Goal: Check status: Check status

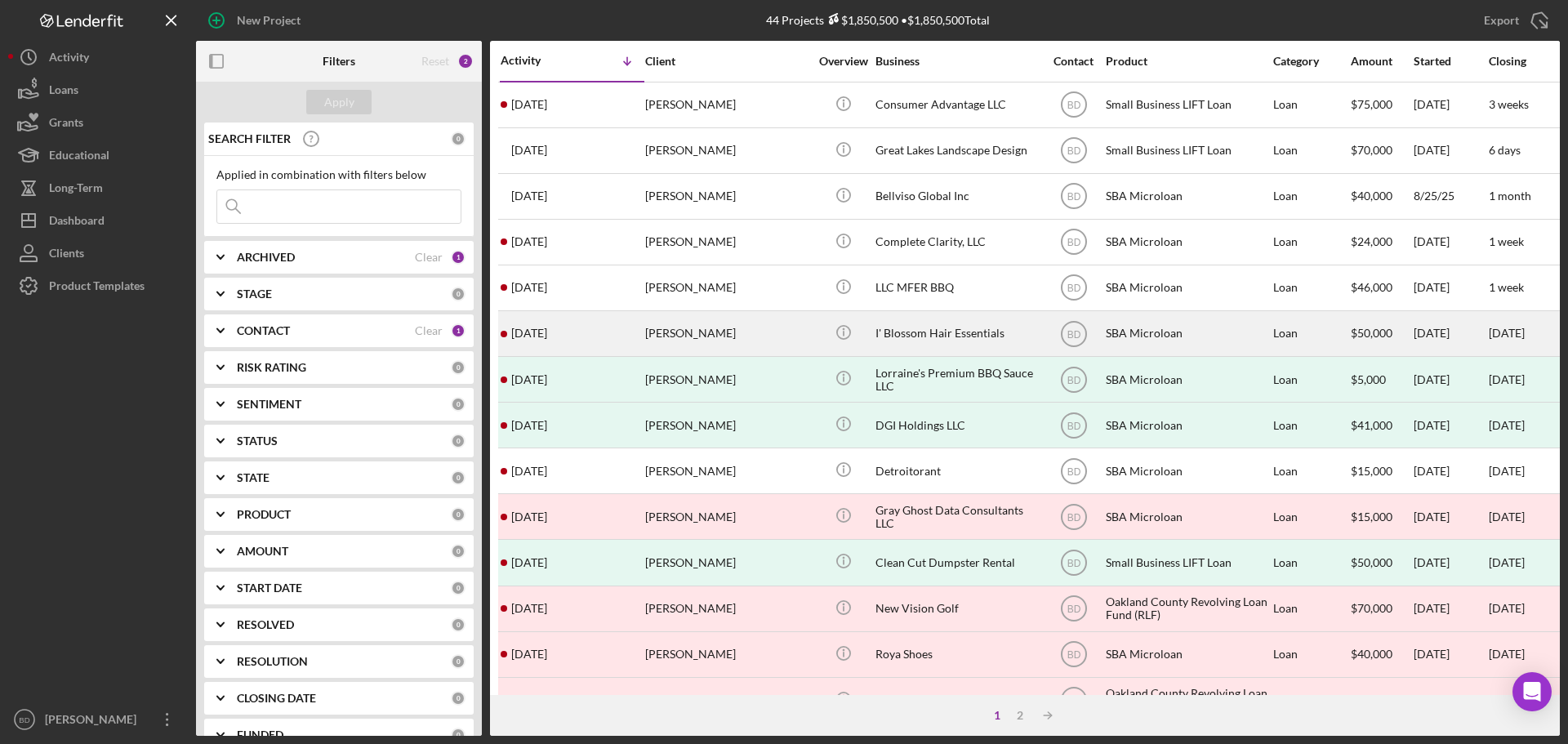
scroll to position [40, 0]
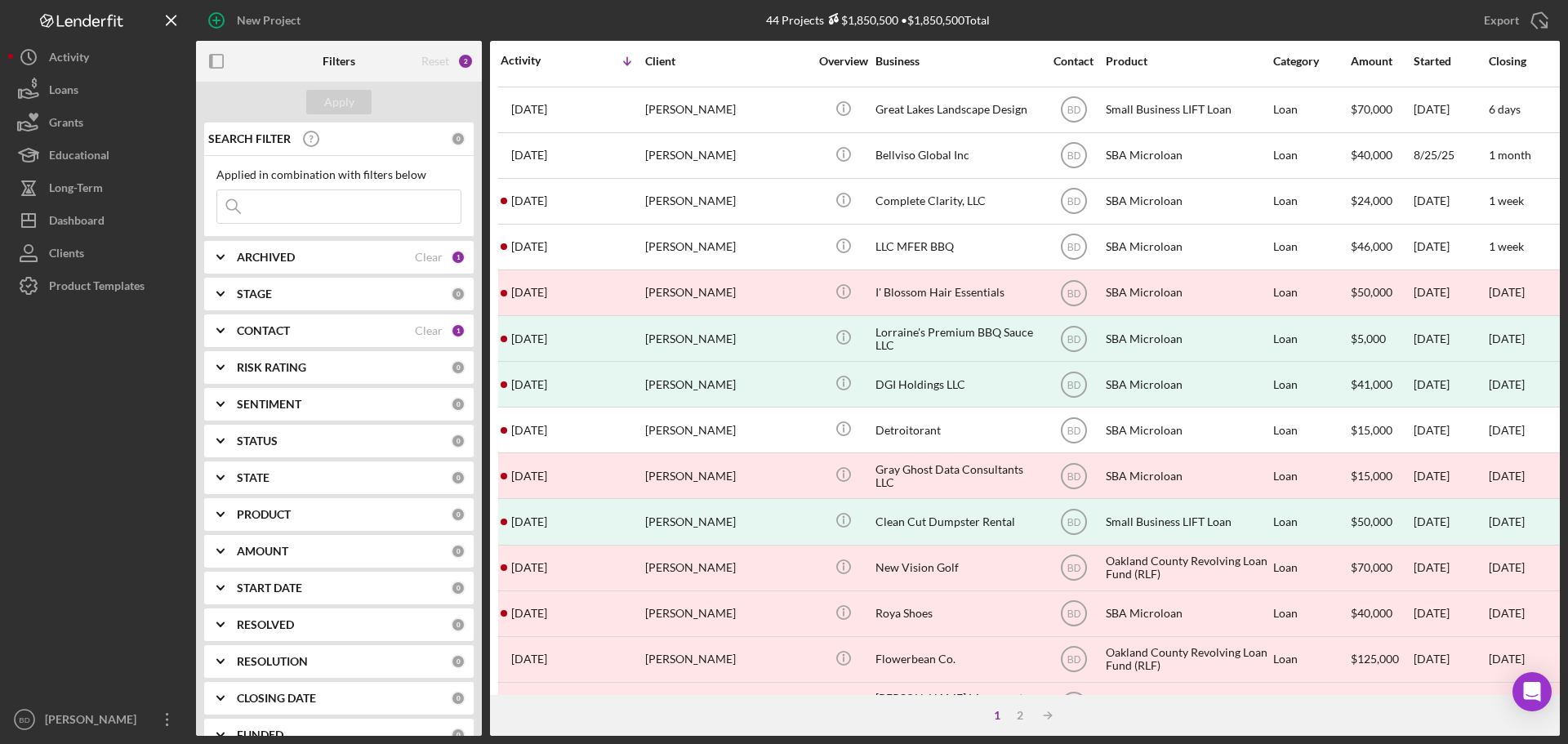
click at [283, 201] on input at bounding box center [338, 206] width 243 height 33
type input "clean"
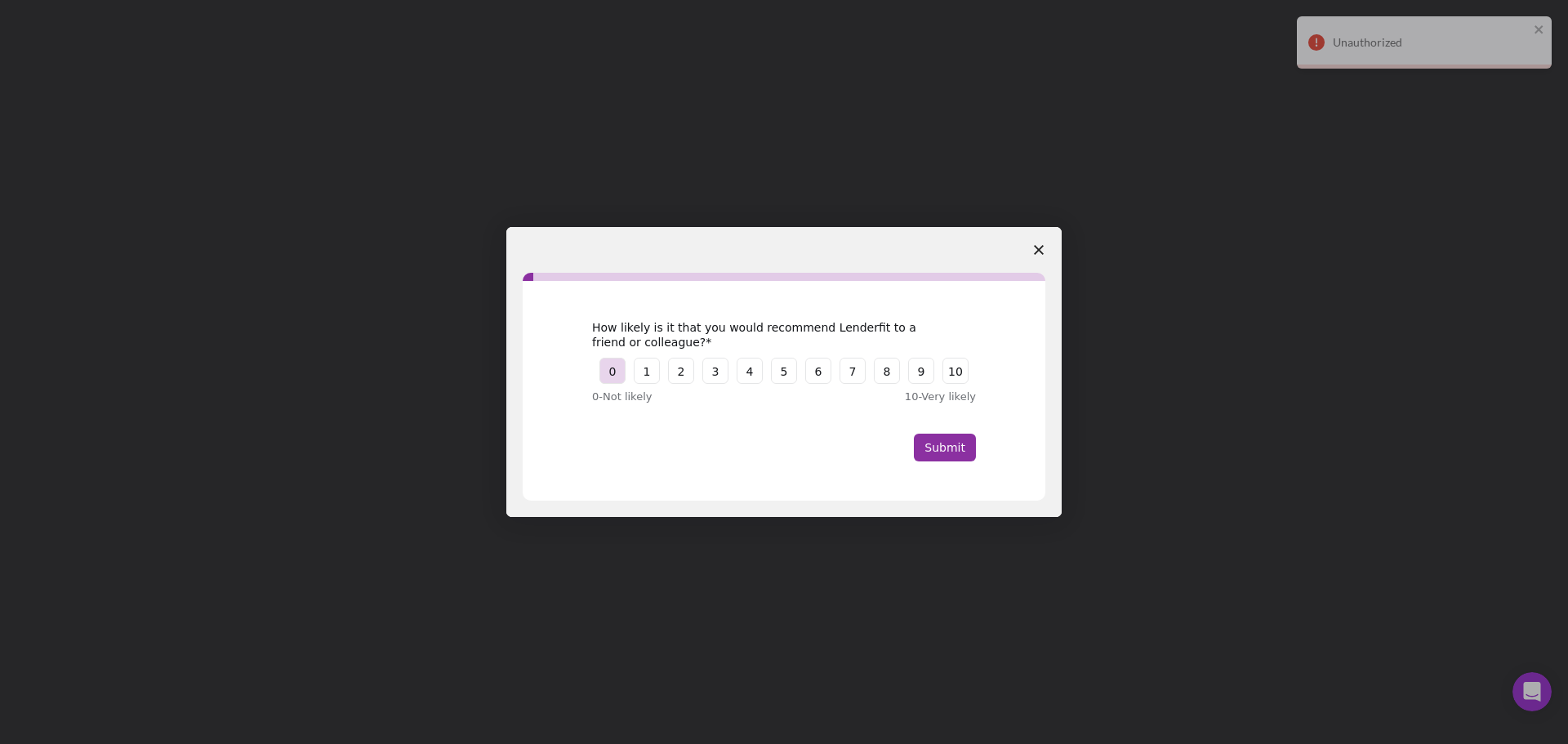
click at [611, 374] on button "0" at bounding box center [612, 370] width 26 height 26
click at [938, 456] on button "Submit" at bounding box center [945, 447] width 62 height 28
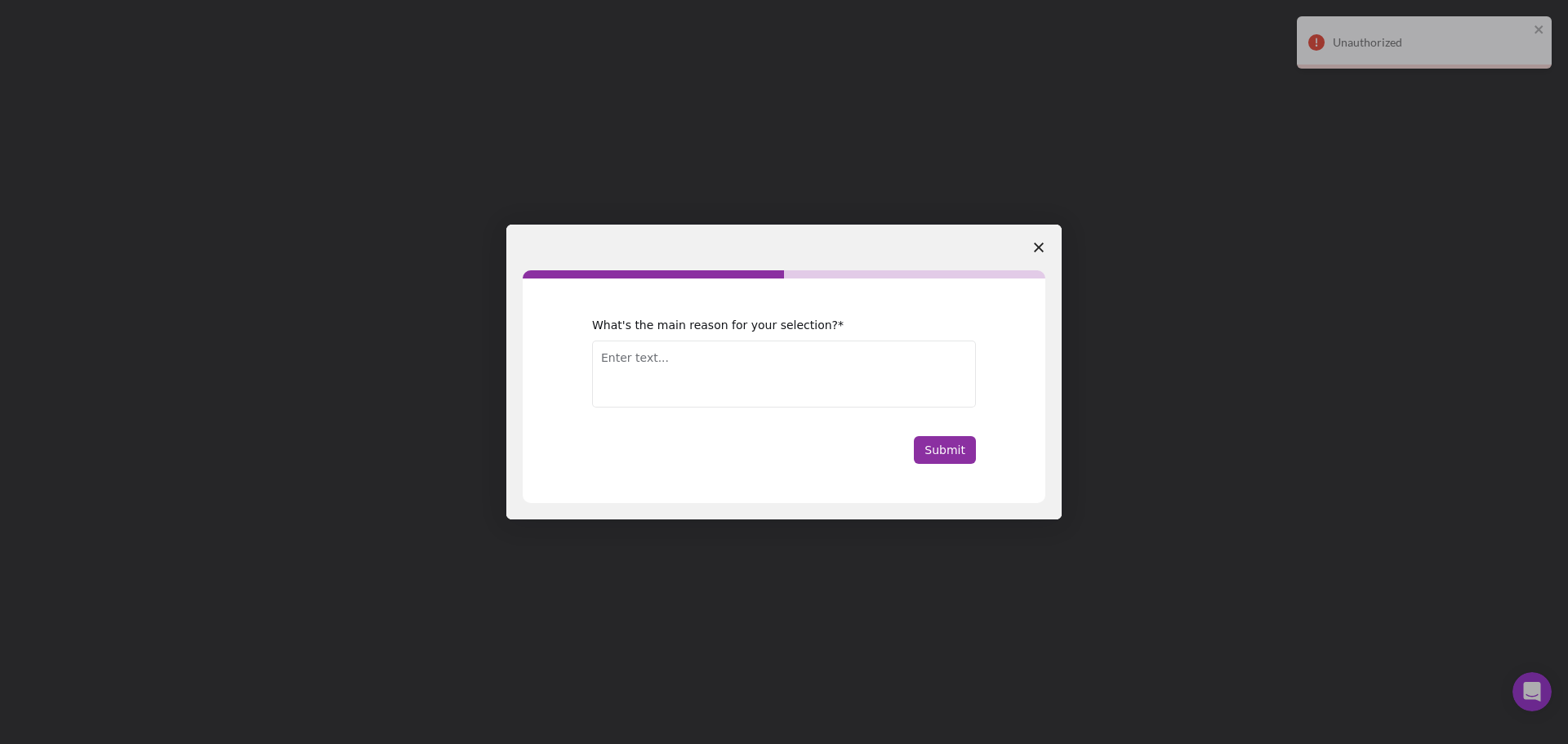
click at [1033, 244] on span "Close survey" at bounding box center [1039, 247] width 45 height 45
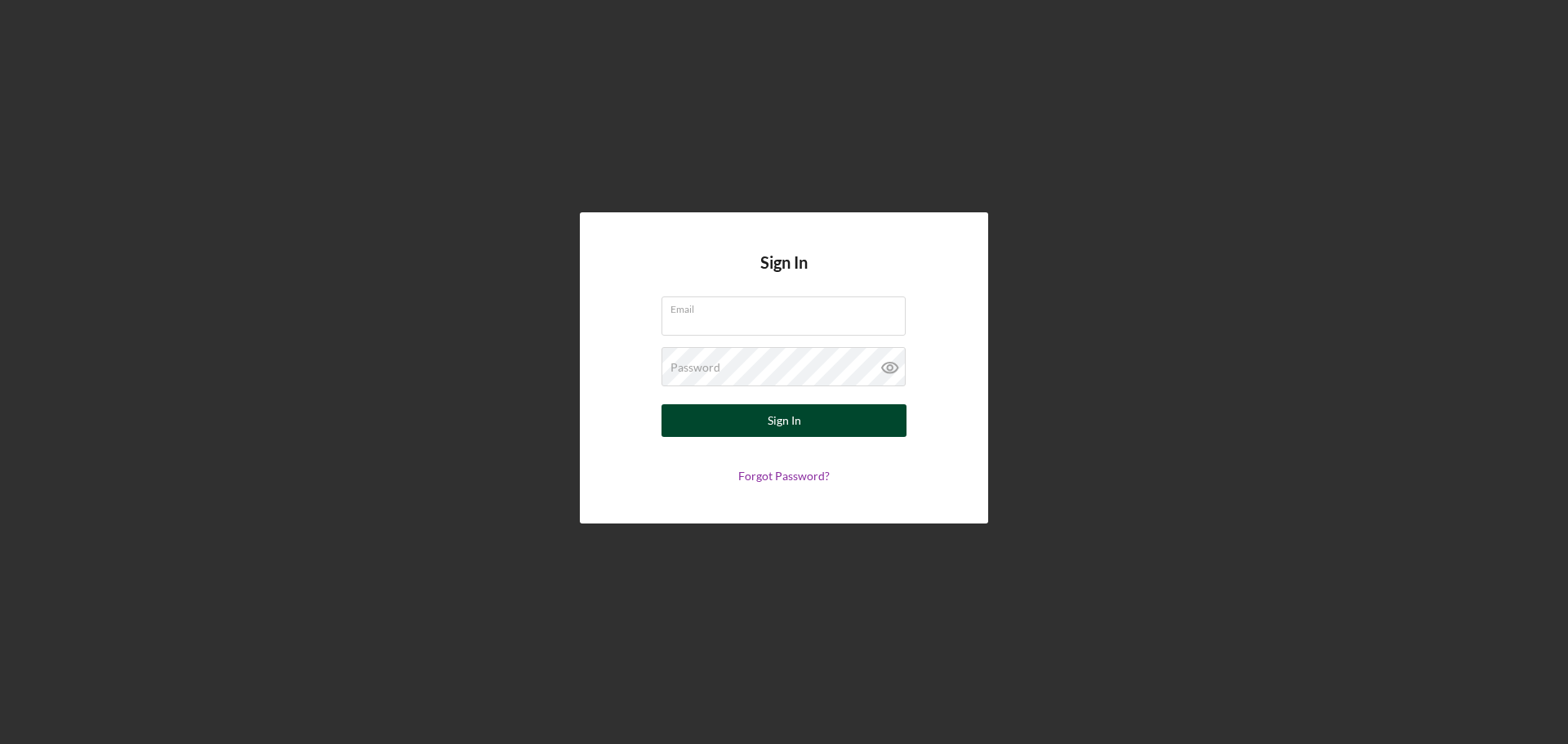
type input "bdubois@miceed.org"
click at [762, 416] on button "Sign In" at bounding box center [784, 420] width 245 height 33
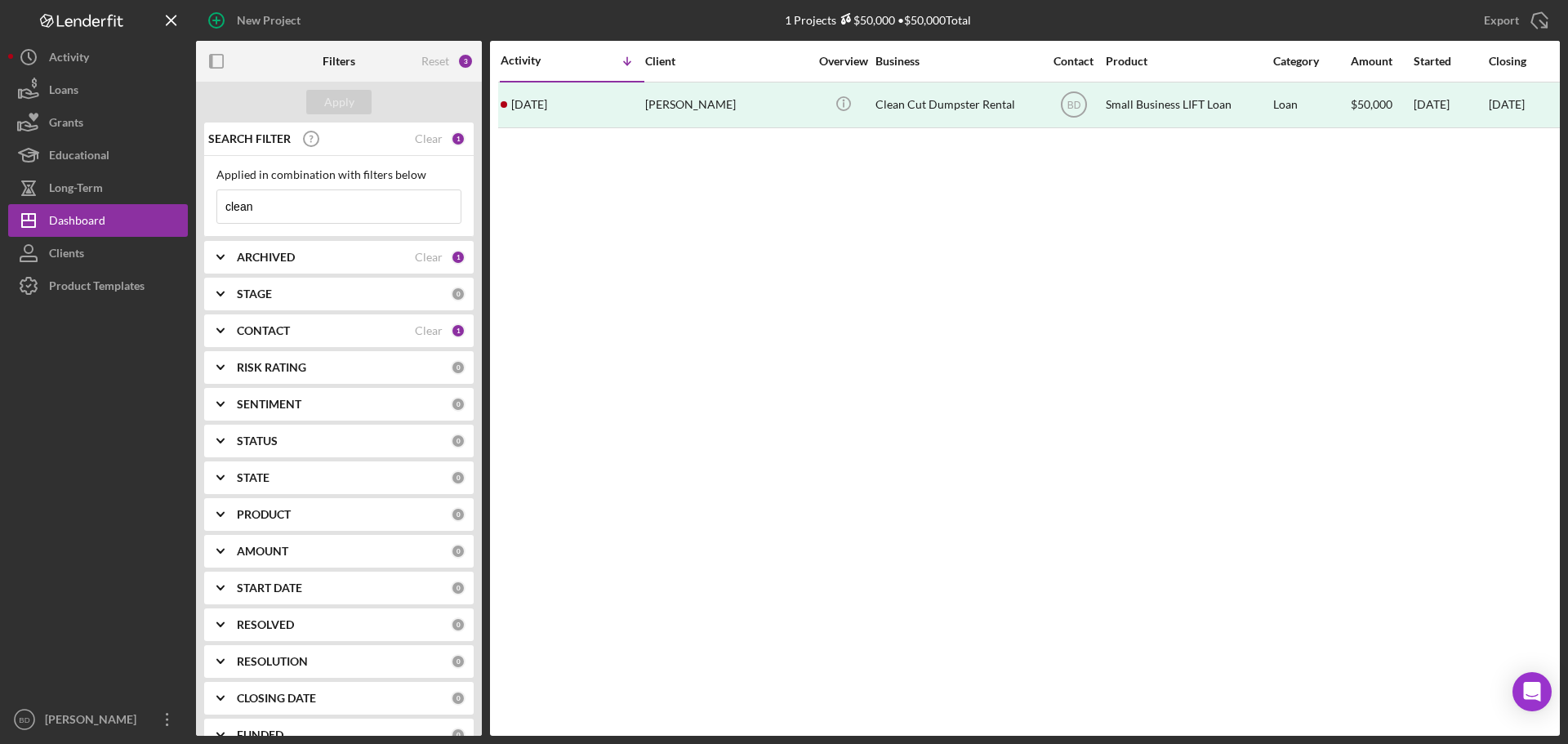
click at [312, 205] on input "clean" at bounding box center [338, 206] width 243 height 33
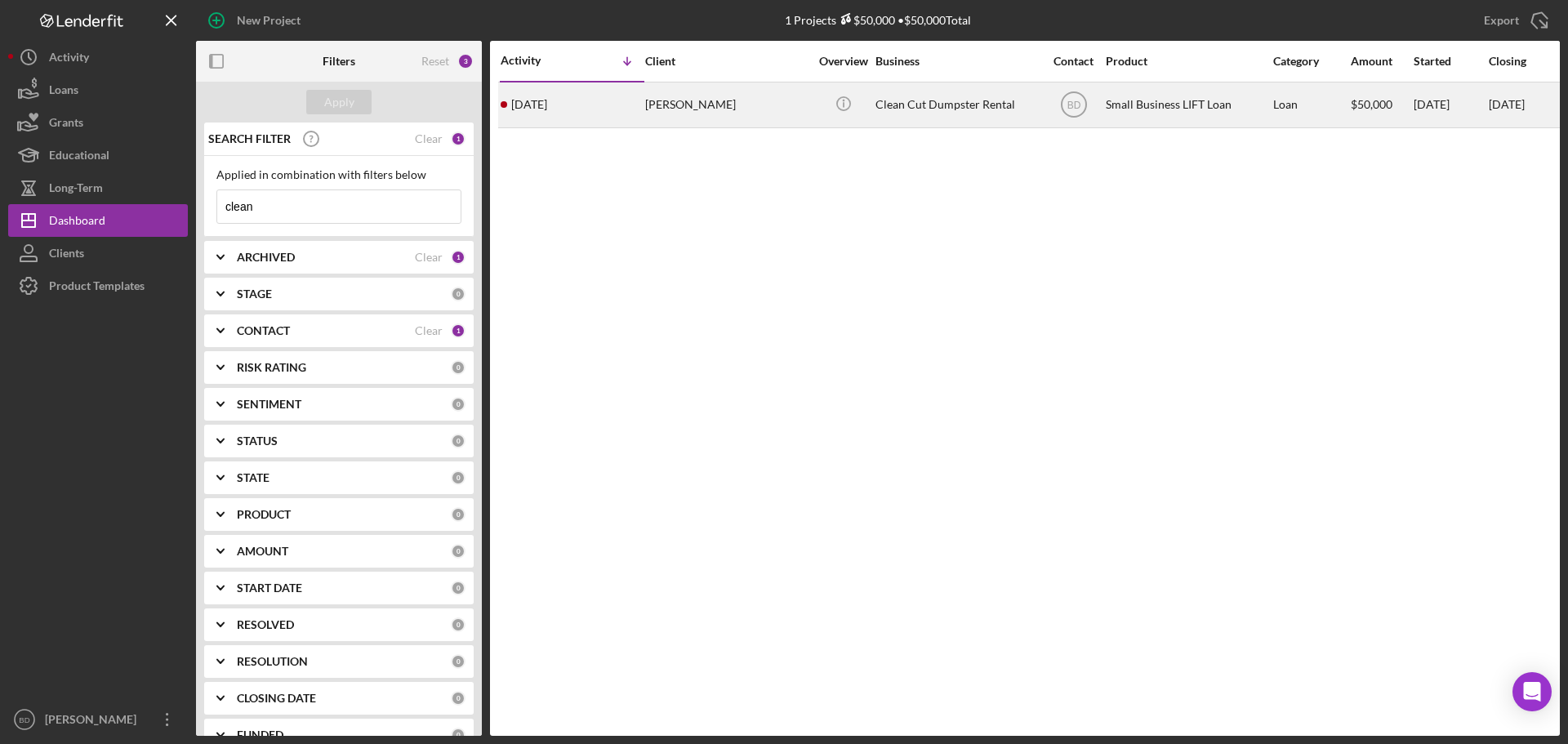
click at [703, 104] on div "[PERSON_NAME]" at bounding box center [726, 104] width 163 height 43
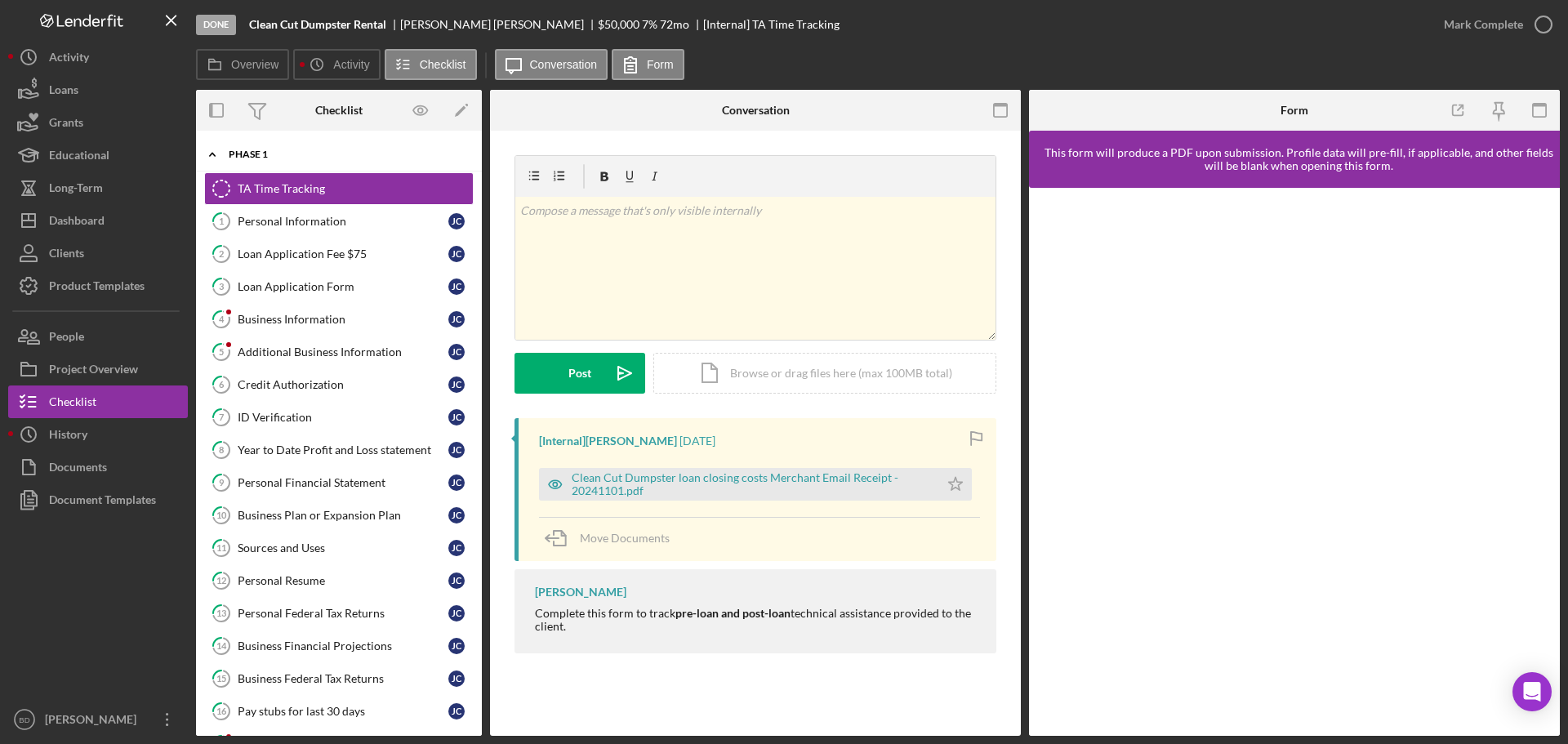
click at [257, 159] on div "Icon/Expander Phase 1 0 / 31" at bounding box center [338, 154] width 285 height 34
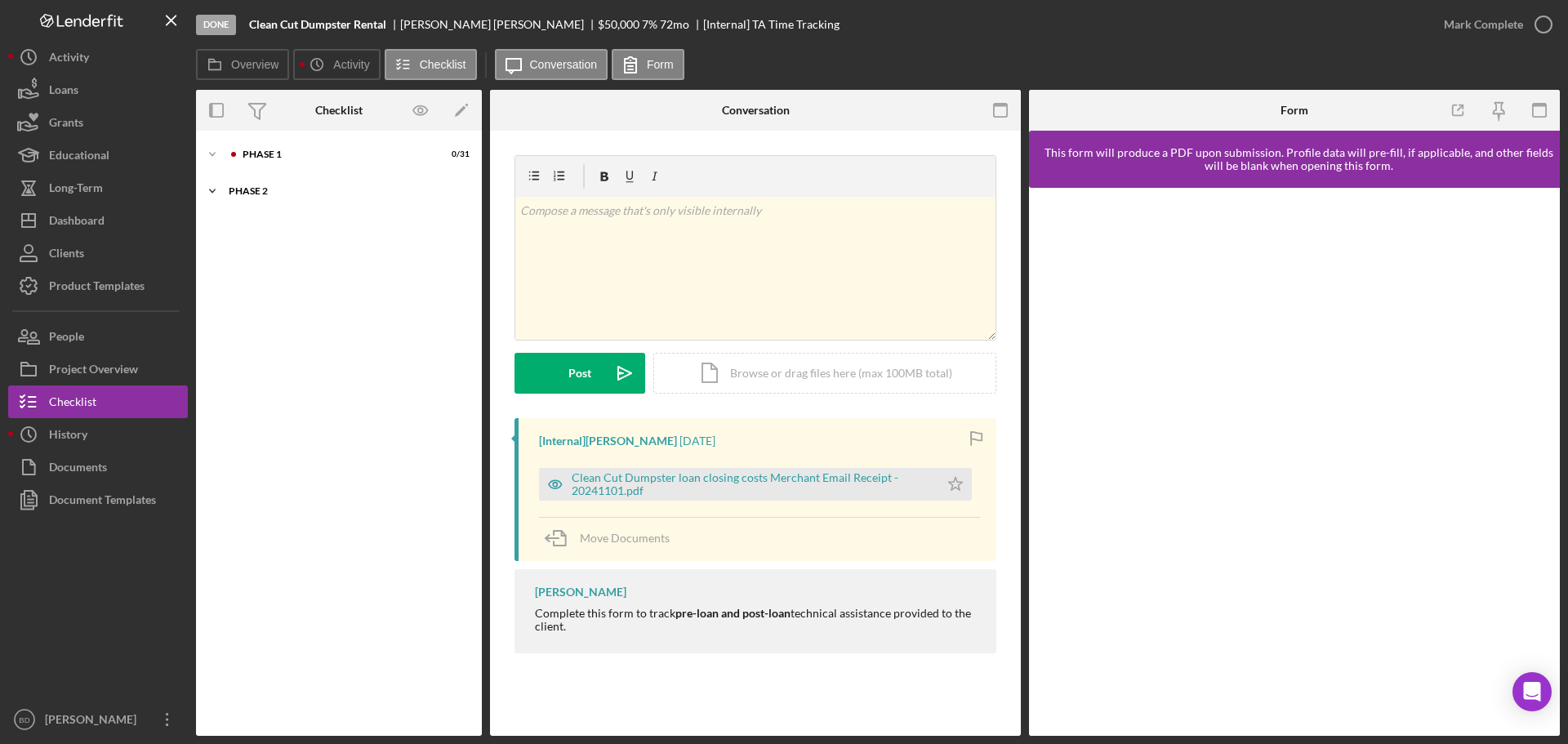
click at [262, 195] on div "Phase 2" at bounding box center [344, 191] width 232 height 10
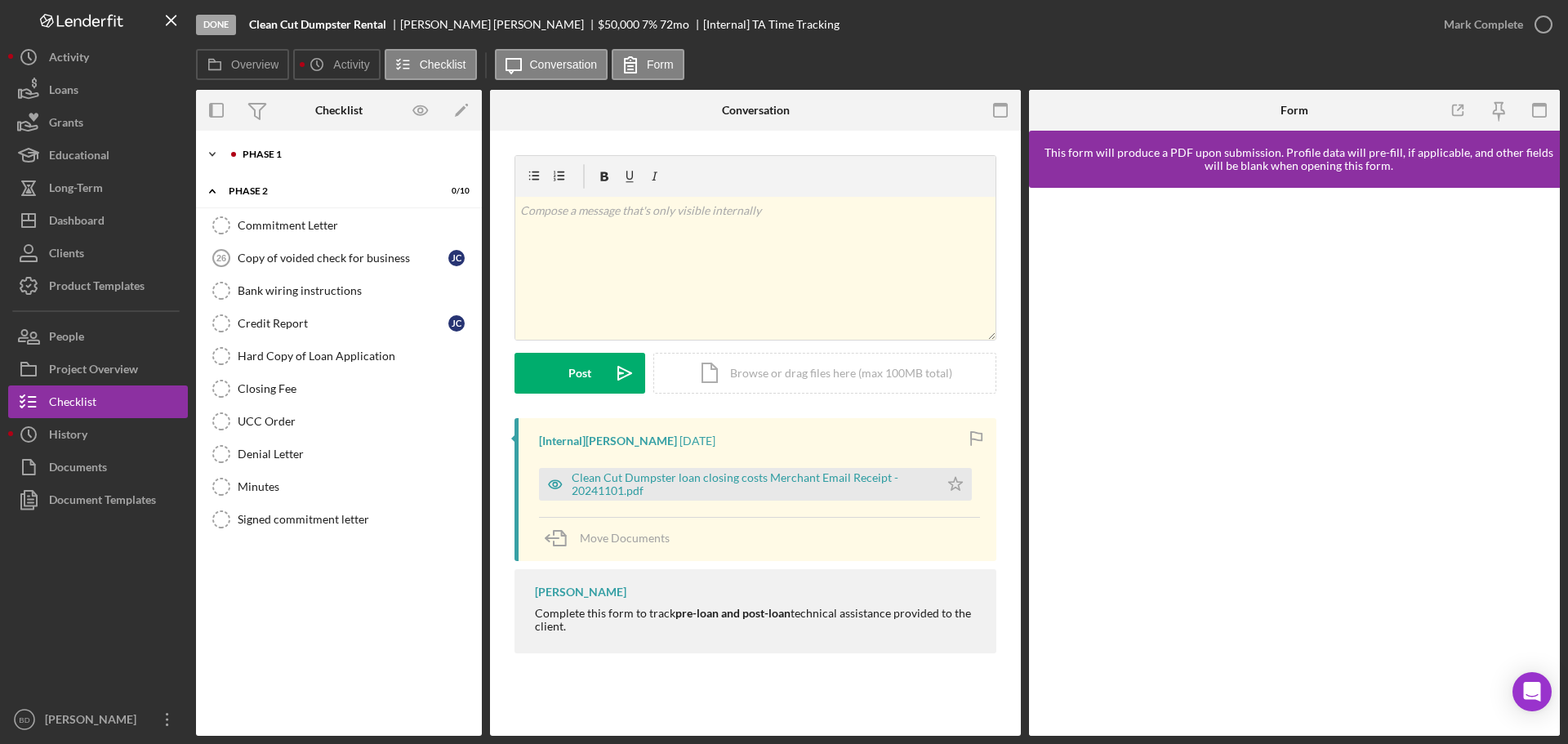
click at [272, 158] on div "Phase 1" at bounding box center [352, 154] width 219 height 10
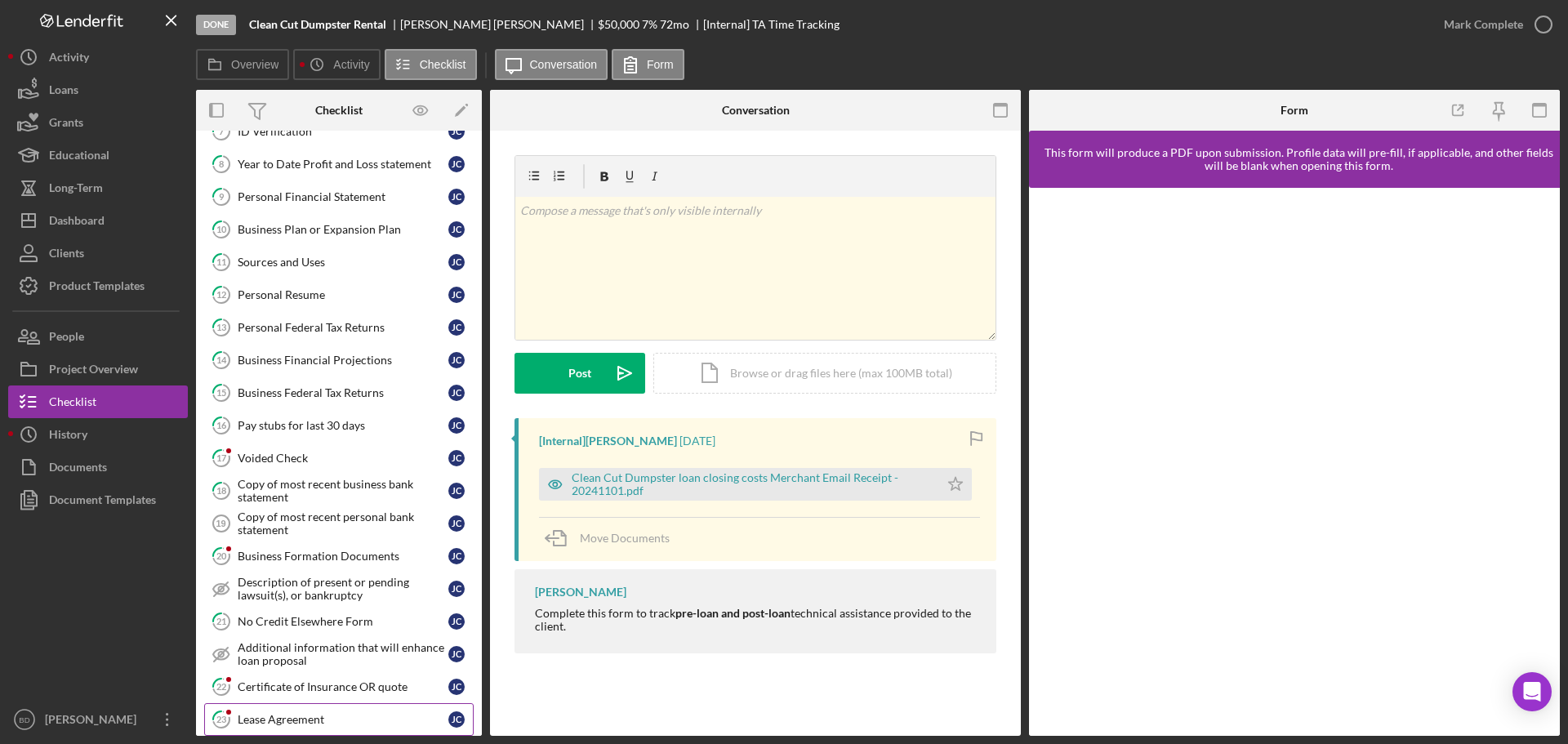
scroll to position [265, 0]
